Goal: Information Seeking & Learning: Learn about a topic

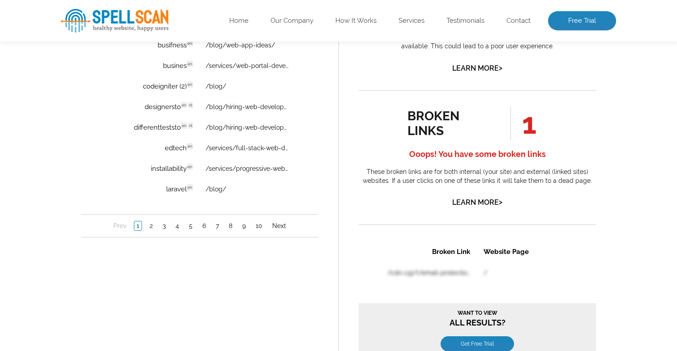
scroll to position [719, 0]
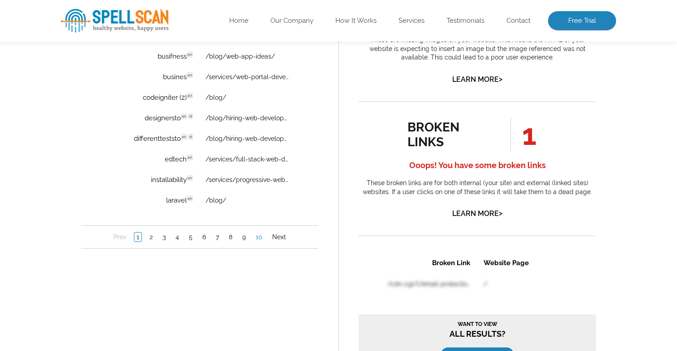
click at [260, 241] on link "10" at bounding box center [258, 237] width 11 height 9
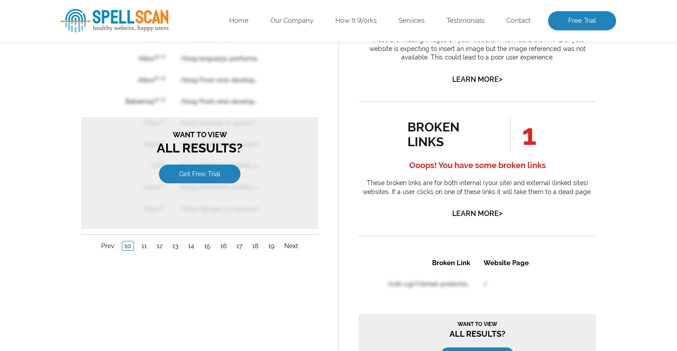
scroll to position [0, 0]
click at [145, 244] on link "11" at bounding box center [144, 246] width 10 height 9
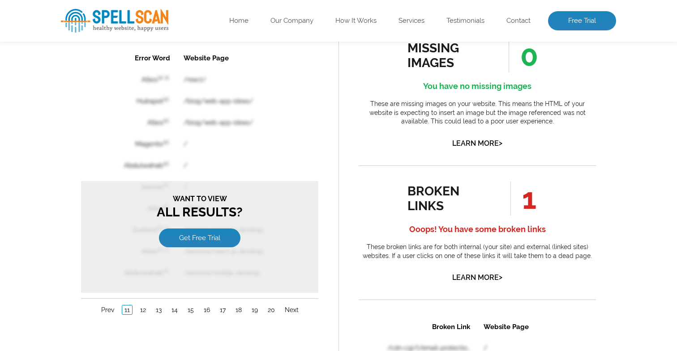
scroll to position [689, 0]
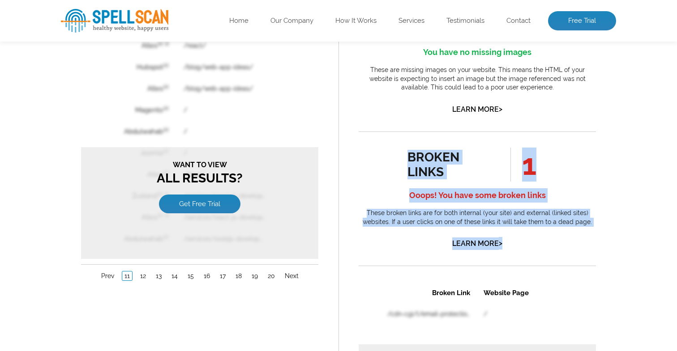
drag, startPoint x: 399, startPoint y: 154, endPoint x: 518, endPoint y: 240, distance: 146.9
click at [518, 240] on div "broken links 1 Ooops! You have some broken links These broken links are for bot…" at bounding box center [476, 199] width 237 height 102
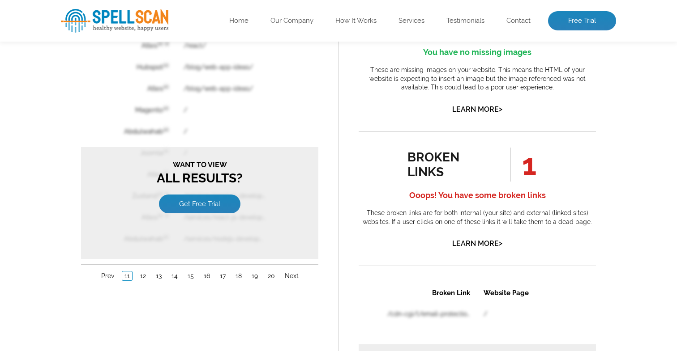
click at [532, 232] on div "broken links 1 Ooops! You have some broken links These broken links are for bot…" at bounding box center [476, 199] width 237 height 102
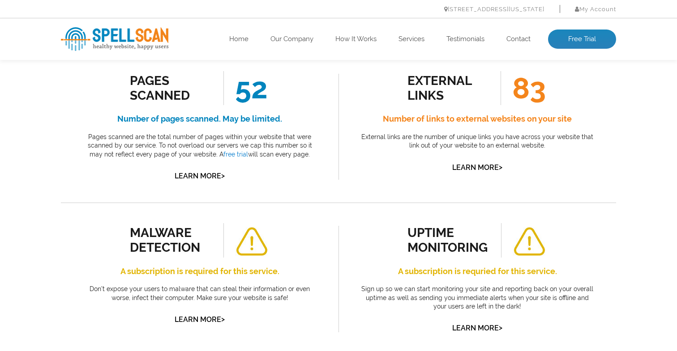
scroll to position [0, 0]
